Goal: Task Accomplishment & Management: Manage account settings

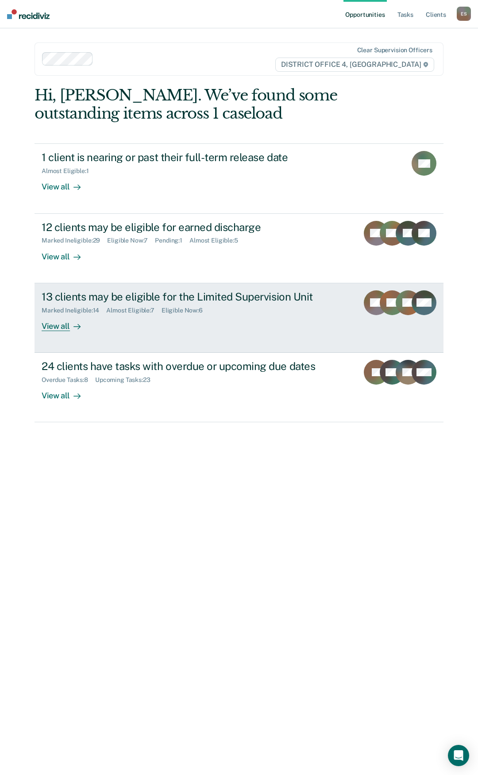
click at [46, 324] on div "View all" at bounding box center [67, 322] width 50 height 17
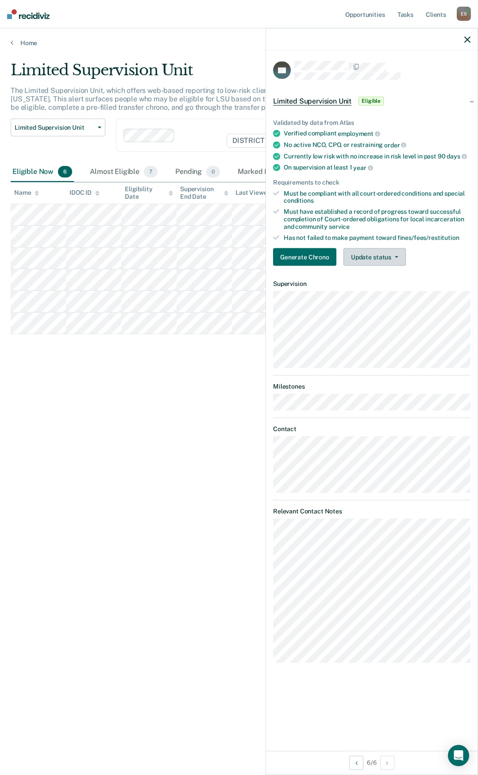
click at [391, 258] on button "Update status" at bounding box center [375, 257] width 62 height 18
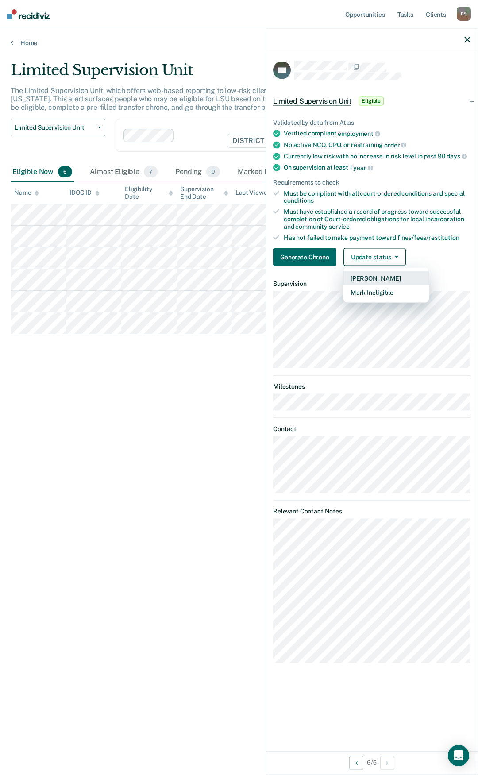
click at [383, 278] on button "[PERSON_NAME]" at bounding box center [386, 278] width 85 height 14
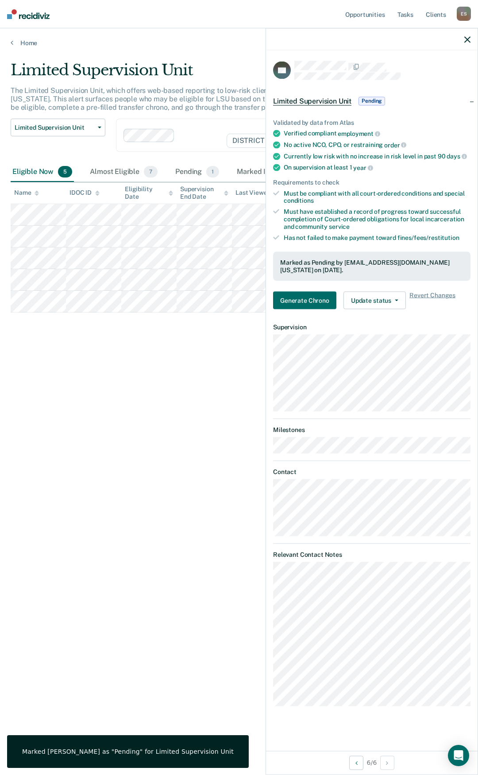
click at [466, 35] on div at bounding box center [372, 39] width 212 height 22
click at [470, 42] on icon "button" at bounding box center [468, 39] width 6 height 6
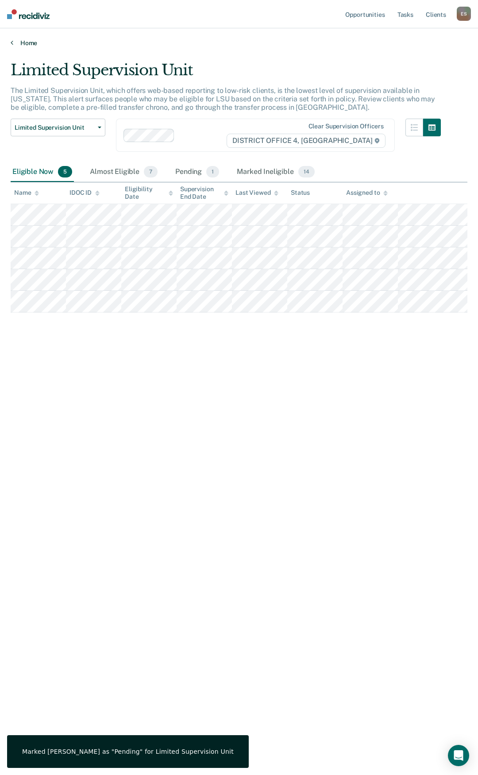
click at [15, 45] on link "Home" at bounding box center [239, 43] width 457 height 8
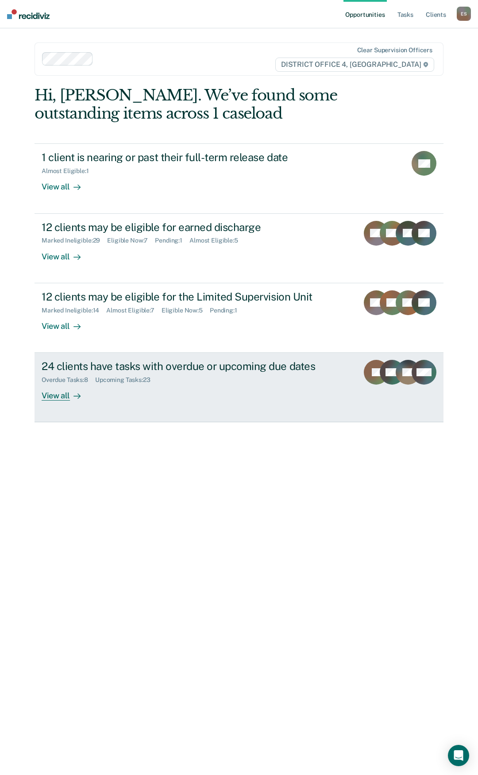
click at [62, 396] on div "View all" at bounding box center [67, 392] width 50 height 17
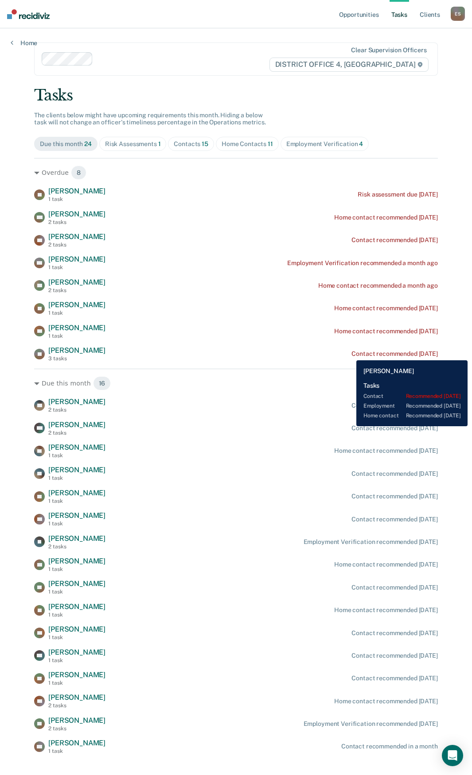
click at [351, 354] on div "Contact recommended [DATE]" at bounding box center [394, 354] width 86 height 8
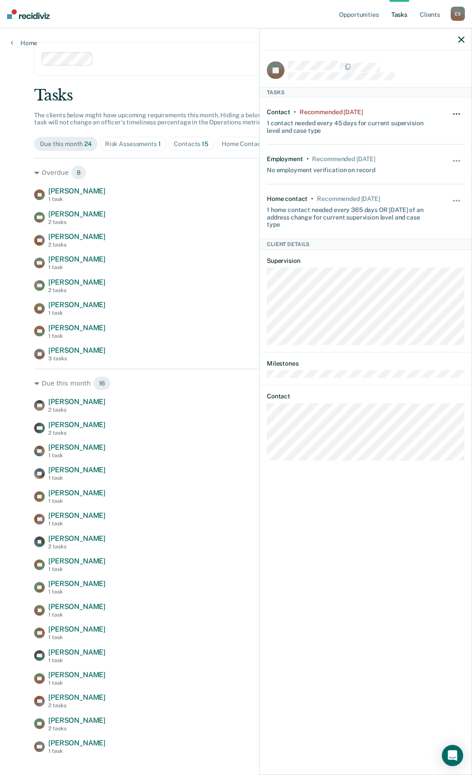
click at [453, 113] on span "button" at bounding box center [454, 114] width 2 height 2
click at [425, 185] on button "90 days" at bounding box center [432, 185] width 64 height 14
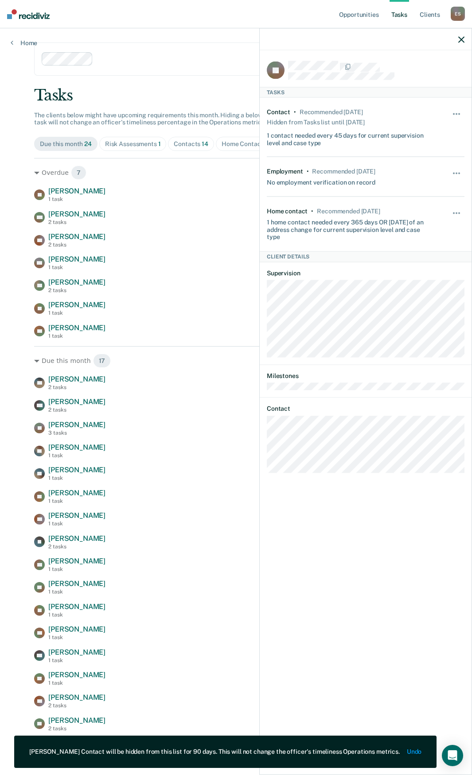
click at [459, 39] on icon "button" at bounding box center [461, 39] width 6 height 6
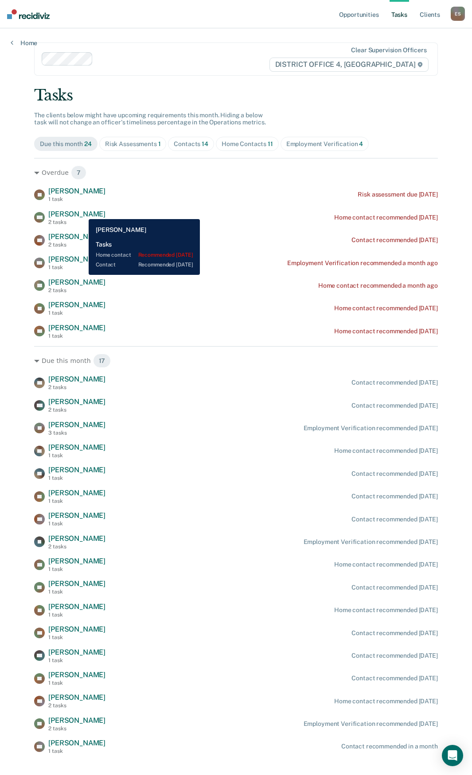
click at [82, 213] on span "[PERSON_NAME]" at bounding box center [76, 214] width 57 height 8
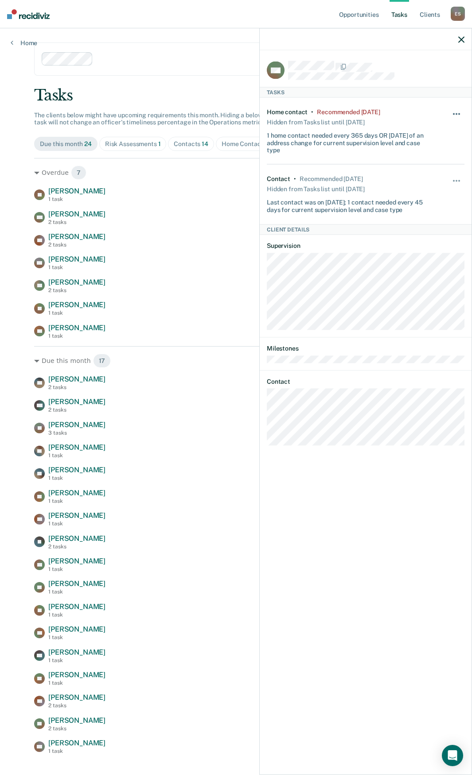
click at [457, 111] on button "button" at bounding box center [456, 118] width 15 height 14
click at [426, 180] on button "90 days" at bounding box center [432, 185] width 64 height 14
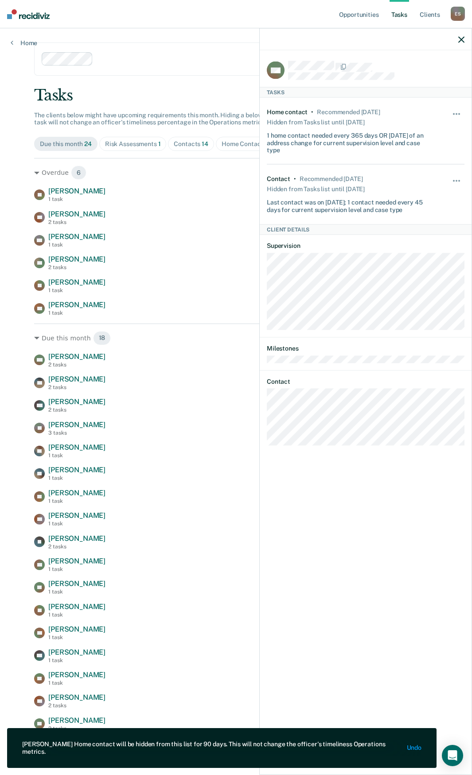
click at [460, 37] on icon "button" at bounding box center [461, 39] width 6 height 6
